Goal: Find specific page/section: Find specific page/section

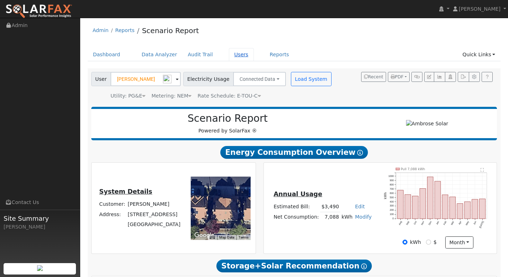
click at [230, 53] on link "Users" at bounding box center [241, 54] width 25 height 13
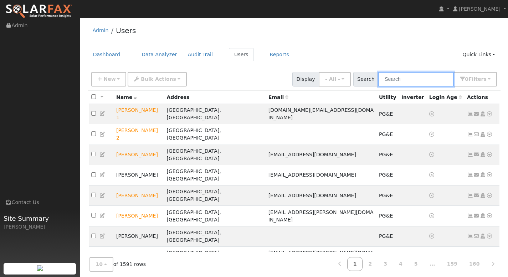
click at [405, 80] on input "text" at bounding box center [416, 79] width 76 height 15
paste input "[PERSON_NAME]"
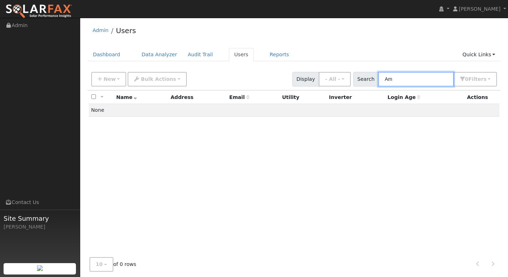
type input "A"
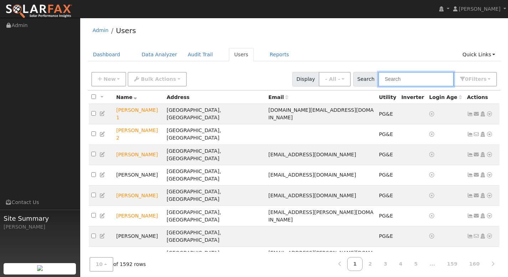
paste input "[PERSON_NAME]"
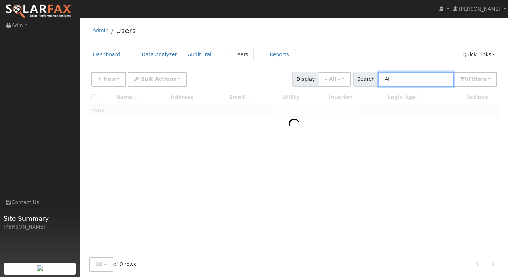
type input "A"
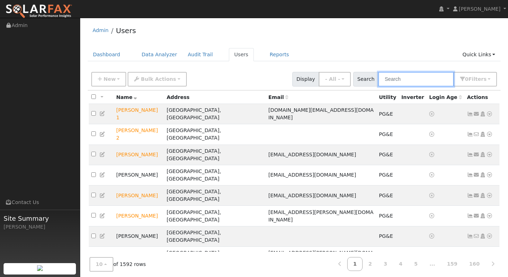
paste input "[PERSON_NAME] and [PERSON_NAME]"
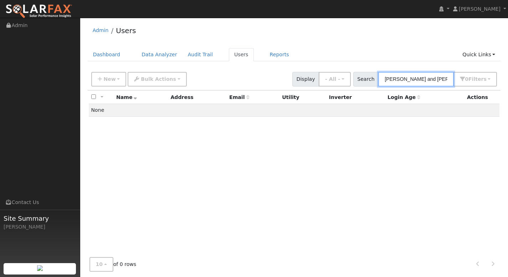
type input "[PERSON_NAME] and [PERSON_NAME]"
drag, startPoint x: 448, startPoint y: 81, endPoint x: 391, endPoint y: 82, distance: 57.4
click at [391, 82] on input "[PERSON_NAME] and [PERSON_NAME]" at bounding box center [416, 79] width 76 height 15
